Goal: Information Seeking & Learning: Learn about a topic

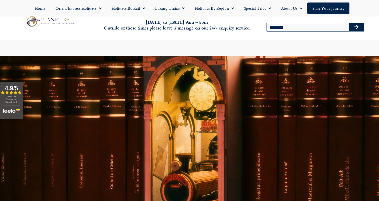
scroll to position [226, 0]
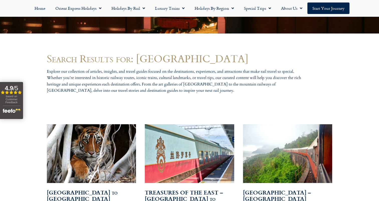
scroll to position [250, 0]
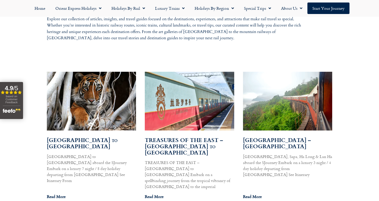
click at [111, 87] on img at bounding box center [91, 101] width 90 height 63
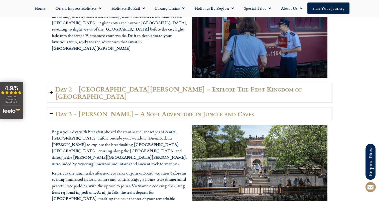
scroll to position [651, 0]
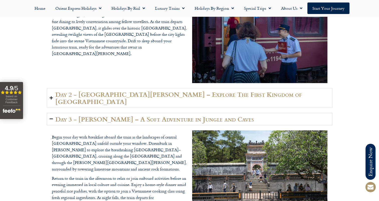
click at [61, 116] on h2 "Day 3 - [PERSON_NAME] – A Soft Adventure in Jungle and Caves" at bounding box center [154, 119] width 198 height 7
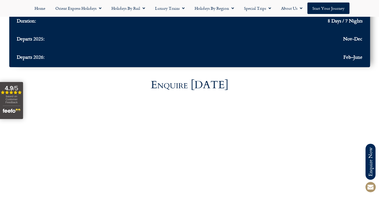
scroll to position [1076, 0]
